Goal: Find specific page/section

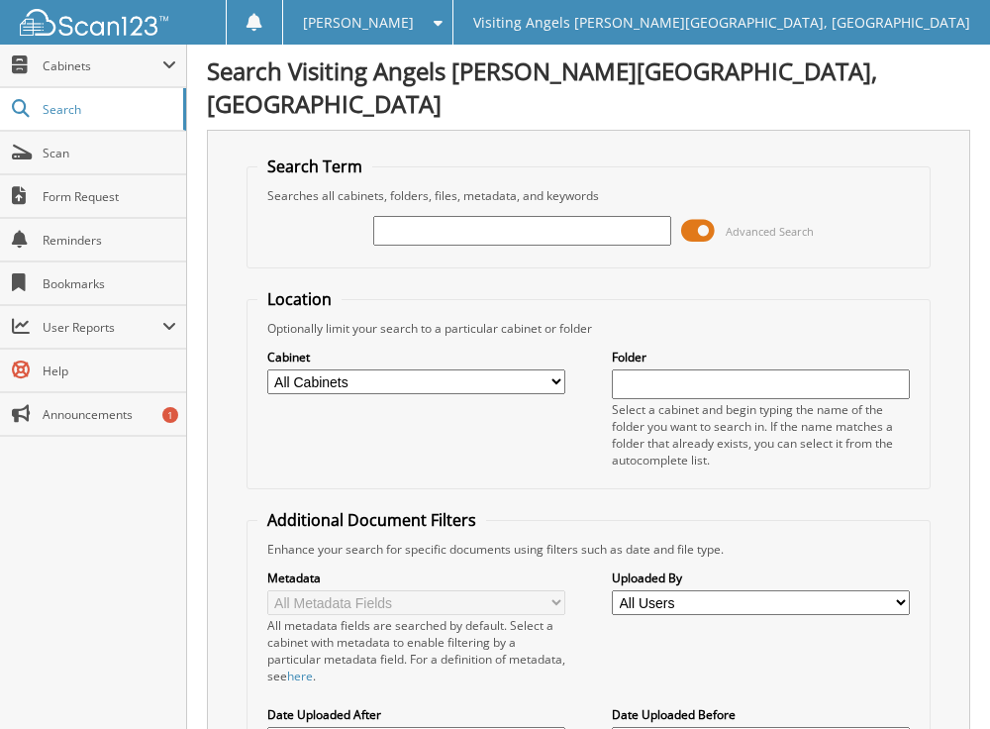
click at [487, 216] on input "text" at bounding box center [522, 231] width 298 height 30
type input "[PERSON_NAME]"
click at [697, 216] on span at bounding box center [698, 231] width 34 height 30
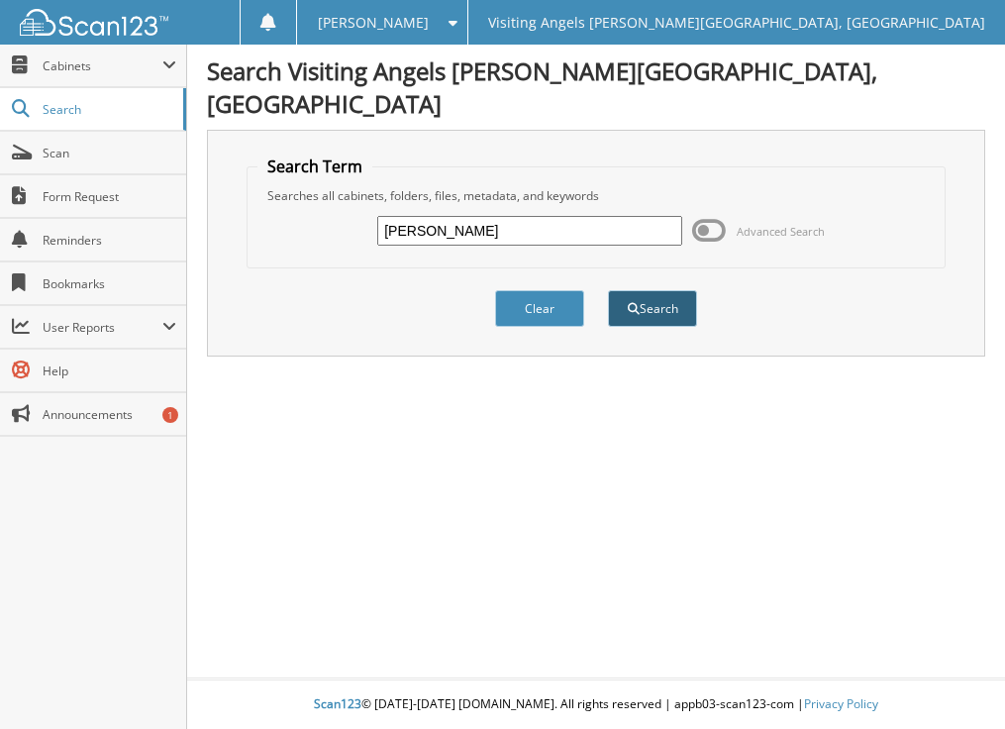
click at [631, 303] on span "submit" at bounding box center [634, 309] width 12 height 12
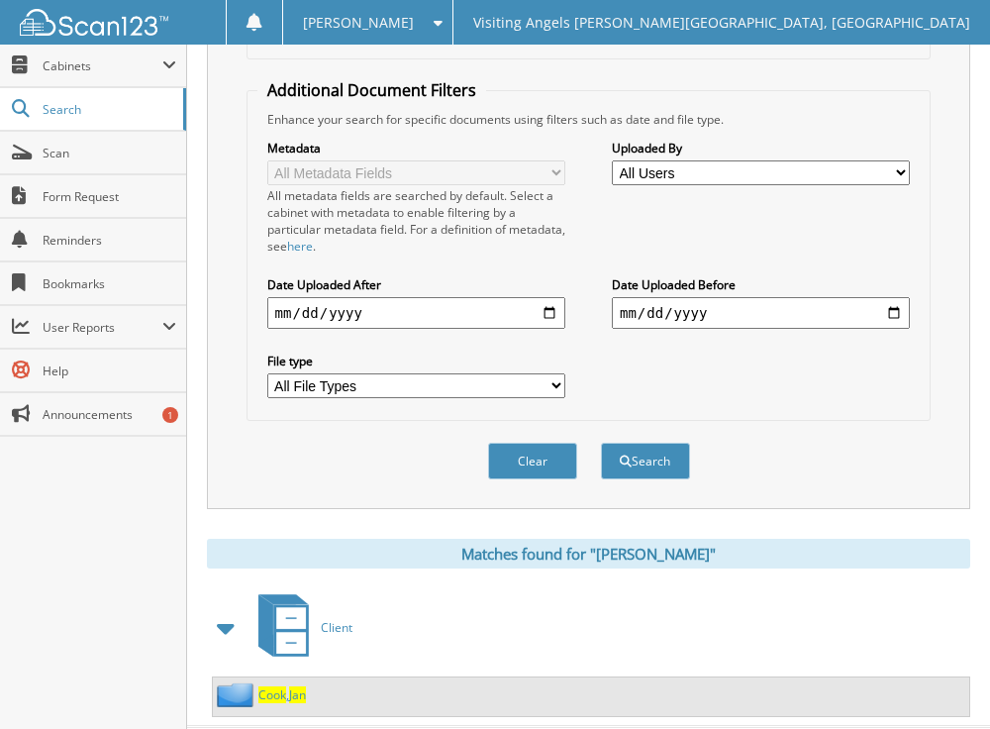
scroll to position [446, 0]
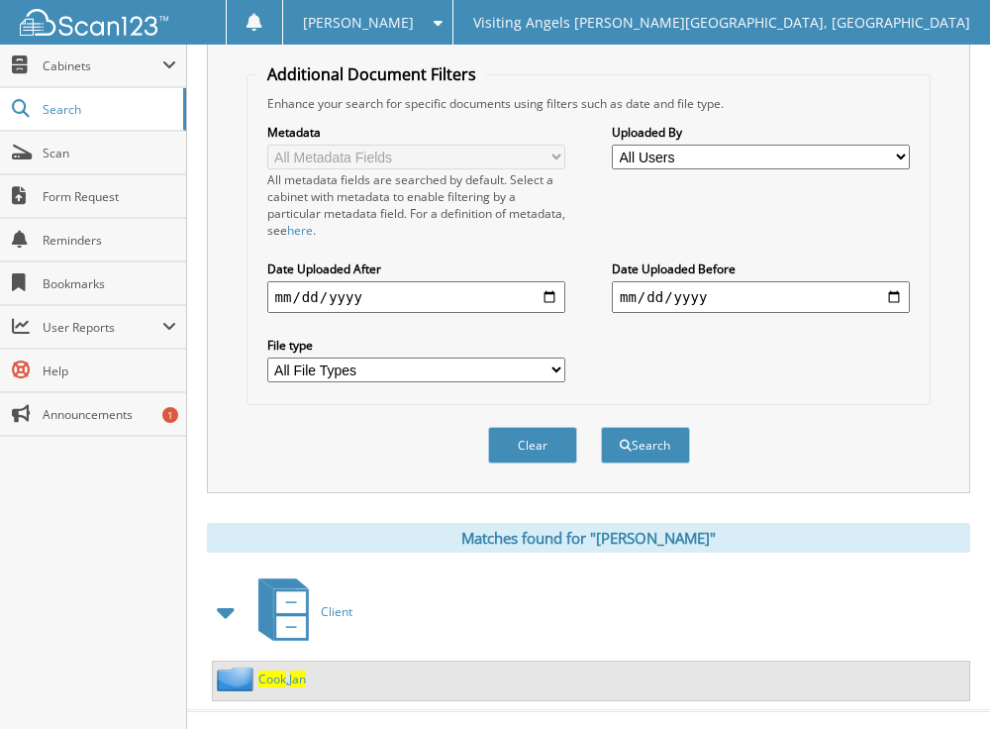
click at [239, 667] on img at bounding box center [238, 679] width 42 height 25
click at [296, 670] on span "Jan" at bounding box center [297, 678] width 17 height 17
